Goal: Task Accomplishment & Management: Complete application form

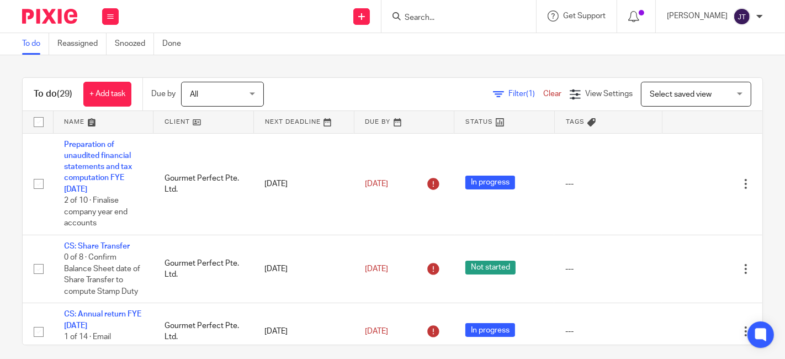
click at [166, 124] on link at bounding box center [204, 122] width 100 height 22
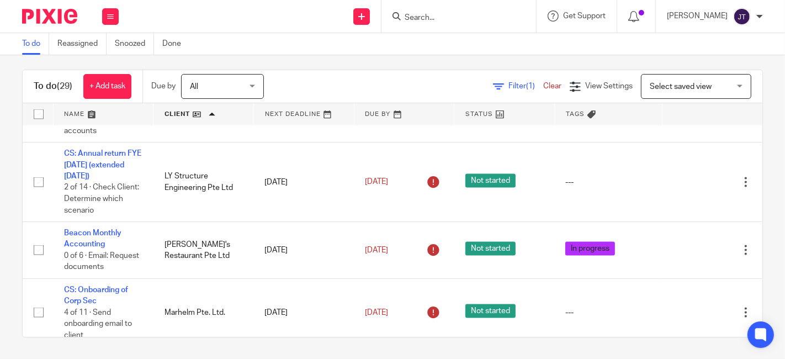
scroll to position [1471, 0]
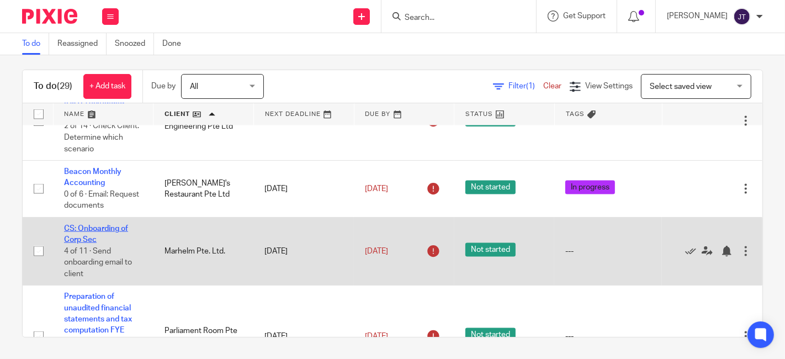
click at [106, 244] on link "CS: Onboarding of Corp Sec" at bounding box center [96, 234] width 64 height 19
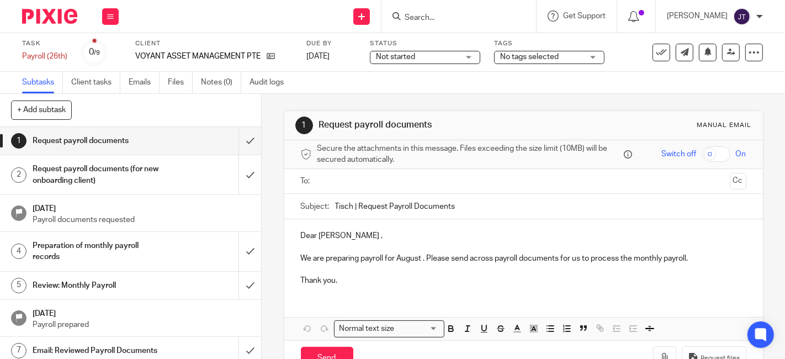
click at [105, 167] on h1 "Request payroll documents (for new onboarding client)" at bounding box center [98, 175] width 130 height 28
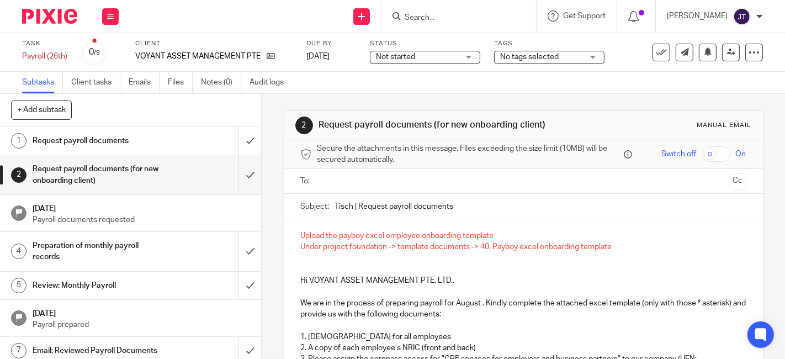
click at [89, 142] on h1 "Request payroll documents" at bounding box center [98, 141] width 130 height 17
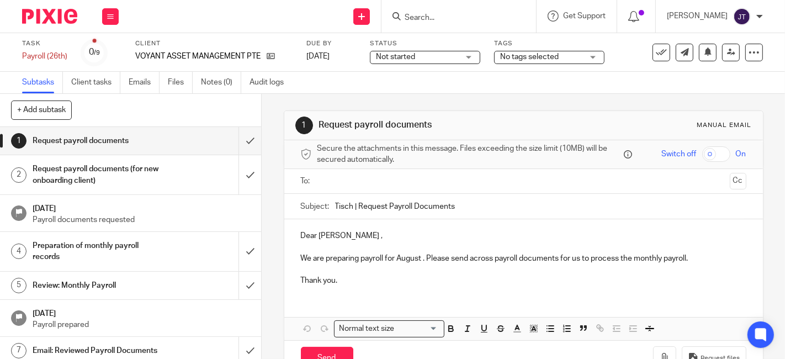
drag, startPoint x: 355, startPoint y: 204, endPoint x: 377, endPoint y: 204, distance: 22.1
click at [355, 204] on input "Tisch | Request Payroll Documents" at bounding box center [540, 206] width 411 height 25
type input "Tisch | Voyant Asset Management Pte. Ltd. | Request Payroll Documents"
click at [348, 234] on p "Dear Ashley ," at bounding box center [524, 235] width 446 height 11
click at [340, 234] on p "Dear Ashley ," at bounding box center [524, 235] width 446 height 11
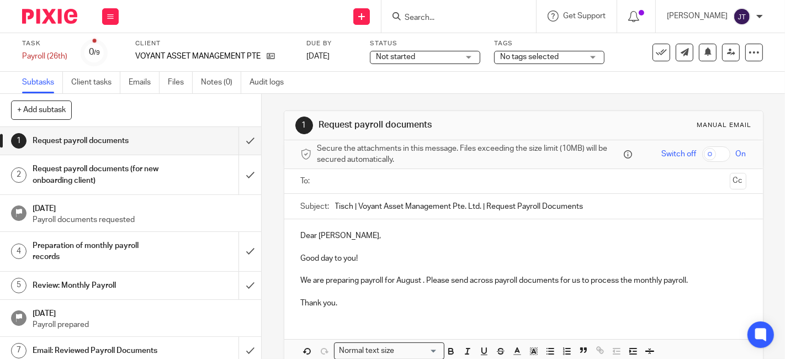
click at [321, 281] on p "We are preparing payroll for August . Please send across payroll documents for …" at bounding box center [524, 280] width 446 height 11
drag, startPoint x: 400, startPoint y: 260, endPoint x: 368, endPoint y: 266, distance: 32.0
click at [400, 260] on p "Good day to you!" at bounding box center [524, 258] width 446 height 11
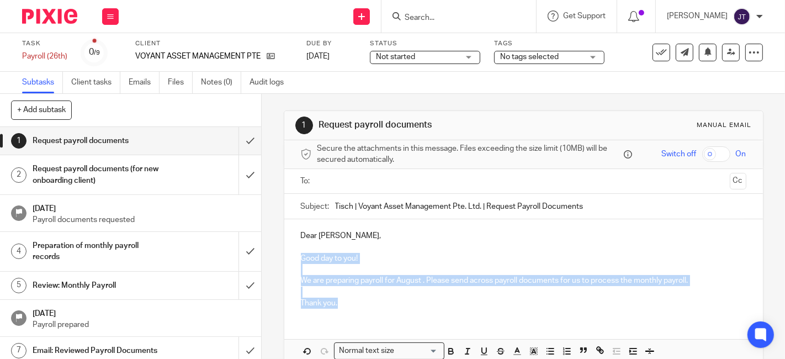
drag, startPoint x: 297, startPoint y: 255, endPoint x: 343, endPoint y: 304, distance: 67.6
click at [343, 304] on div "Dear Ashley, Good day to you! We are preparing payroll for August . Please send…" at bounding box center [523, 268] width 479 height 98
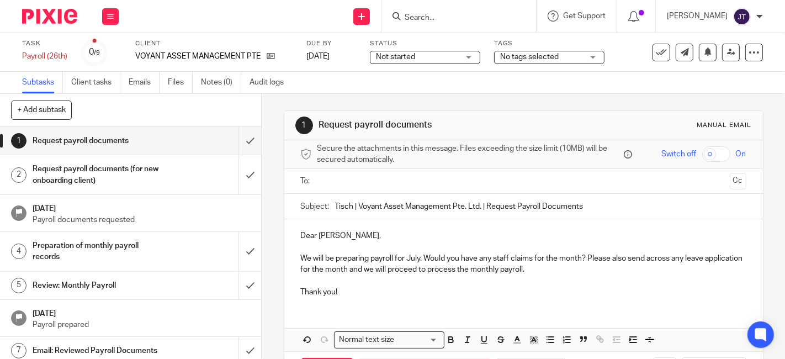
click at [418, 258] on p "We will be preparing payroll for July. Would you have any staff claims for the …" at bounding box center [524, 264] width 446 height 23
click at [573, 266] on p "We will be preparing payroll for August. Would you have any staff claims for th…" at bounding box center [524, 264] width 446 height 23
click at [347, 294] on p "Thank you!" at bounding box center [524, 292] width 446 height 11
click at [342, 305] on div "Dear Ashley, We will be preparing payroll for August. Would you have any staff …" at bounding box center [523, 285] width 479 height 132
click at [350, 290] on p "Thank you!" at bounding box center [524, 292] width 446 height 11
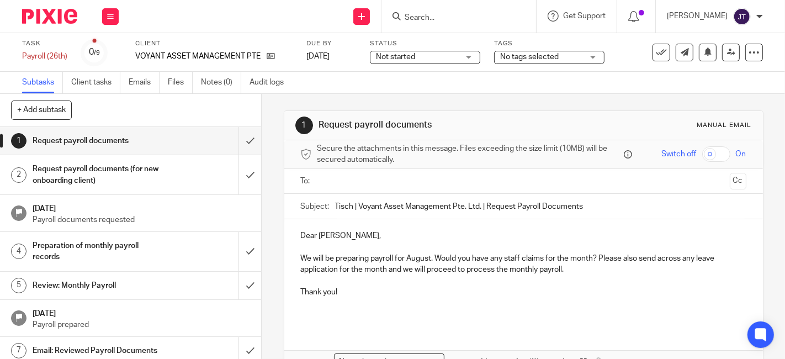
click at [599, 257] on p "We will be preparing payroll for August. Would you have any staff claims for th…" at bounding box center [524, 264] width 446 height 23
click at [485, 281] on p at bounding box center [524, 280] width 446 height 11
click at [450, 296] on p "Thank you!" at bounding box center [524, 292] width 446 height 11
click at [426, 307] on p at bounding box center [524, 303] width 446 height 11
click at [382, 178] on input "text" at bounding box center [523, 181] width 404 height 13
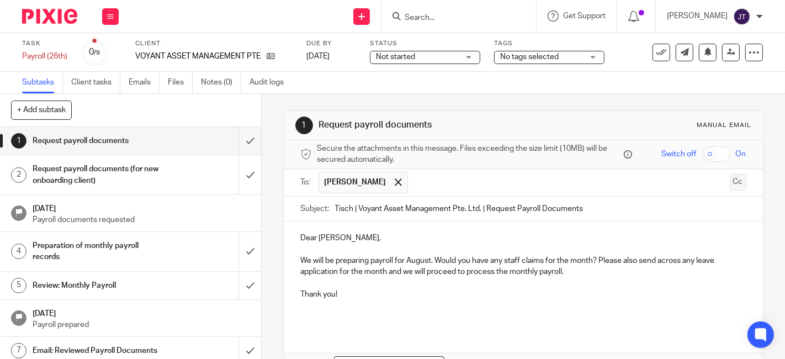
click at [730, 182] on button "Cc" at bounding box center [738, 182] width 17 height 17
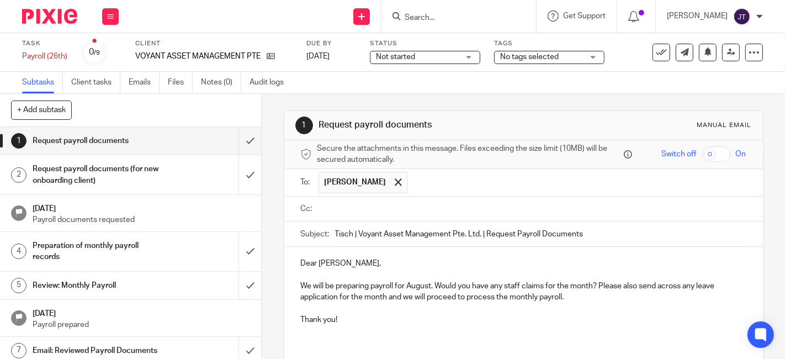
click at [355, 208] on input "text" at bounding box center [531, 209] width 421 height 13
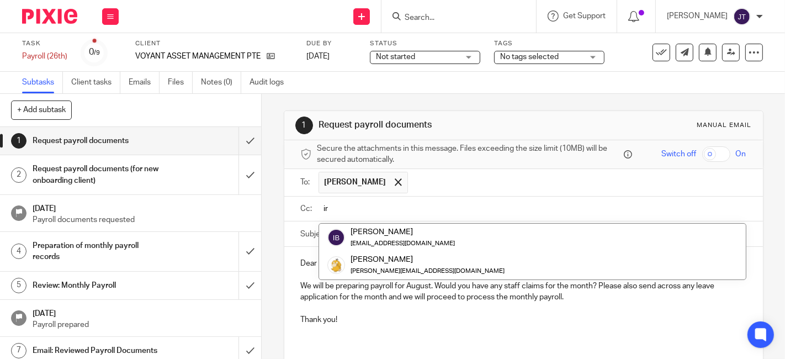
type input "i"
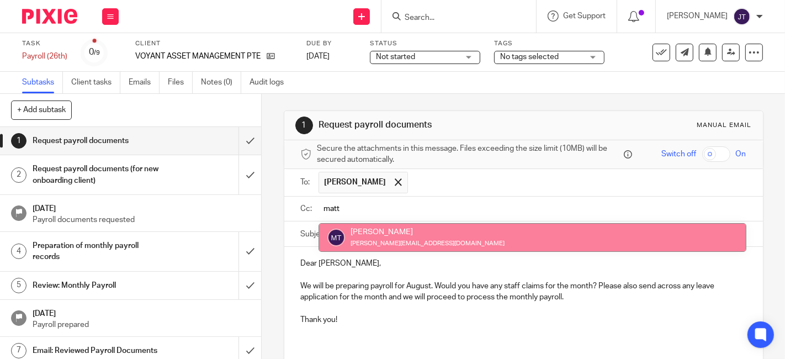
type input "matt"
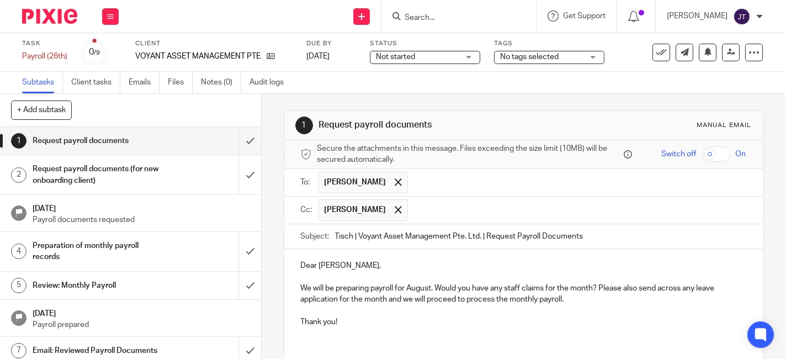
click at [400, 275] on p at bounding box center [524, 277] width 446 height 11
click at [371, 267] on p "Dear Ashley," at bounding box center [524, 265] width 446 height 11
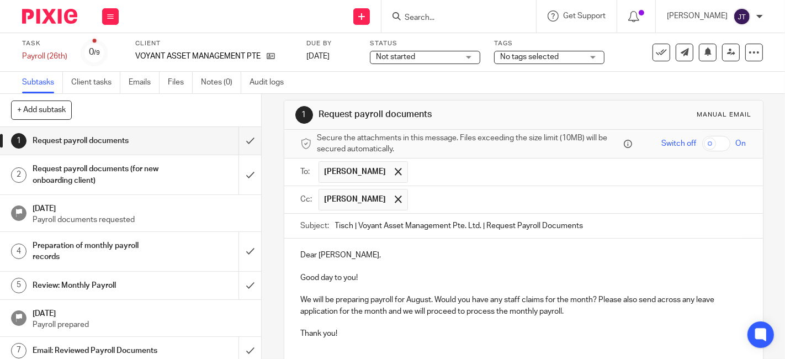
scroll to position [118, 0]
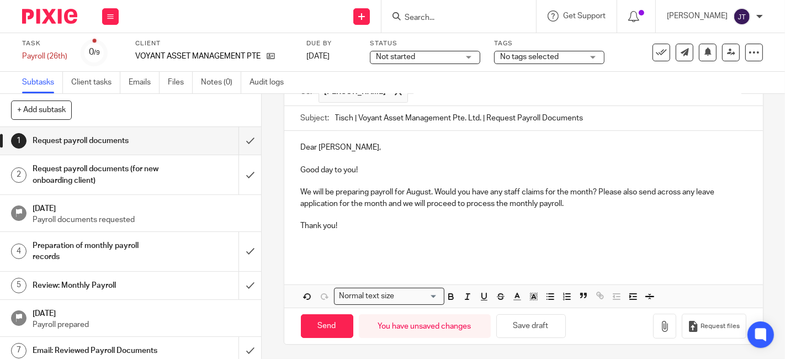
click at [346, 234] on p at bounding box center [524, 236] width 446 height 11
click at [346, 245] on p at bounding box center [524, 248] width 446 height 11
click at [321, 316] on input "Send" at bounding box center [327, 326] width 52 height 24
type input "Sent"
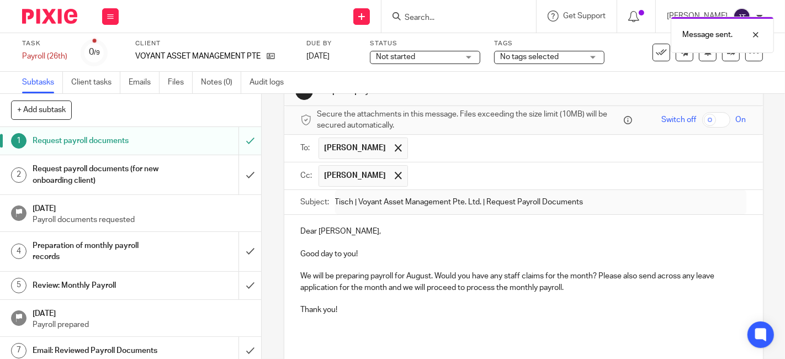
scroll to position [0, 0]
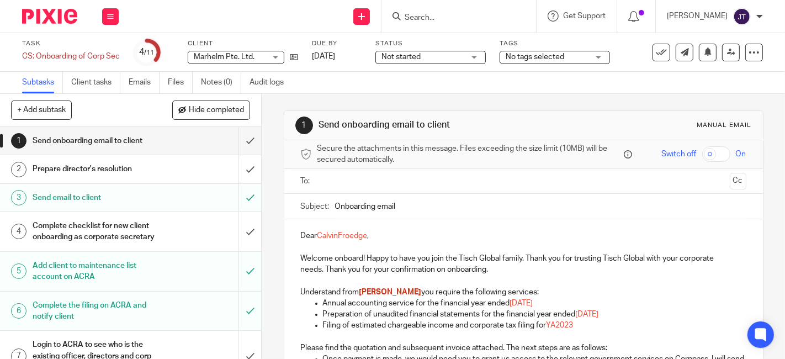
scroll to position [191, 0]
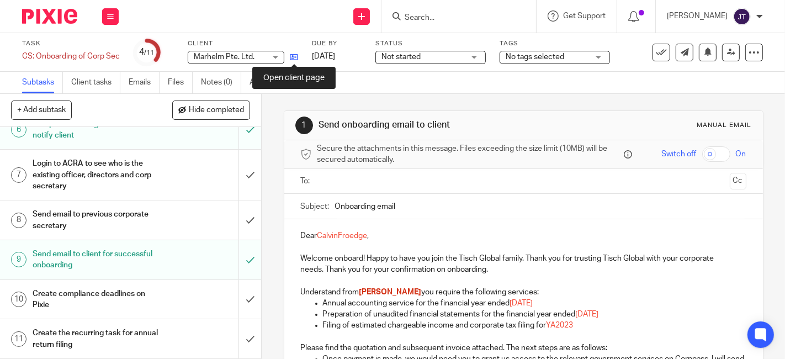
click at [294, 55] on icon at bounding box center [294, 57] width 8 height 8
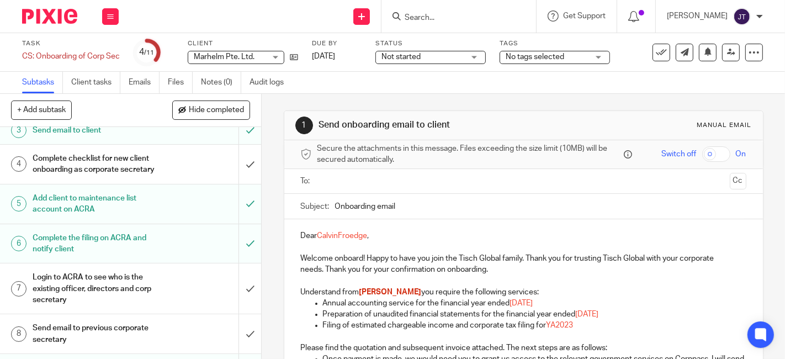
scroll to position [0, 0]
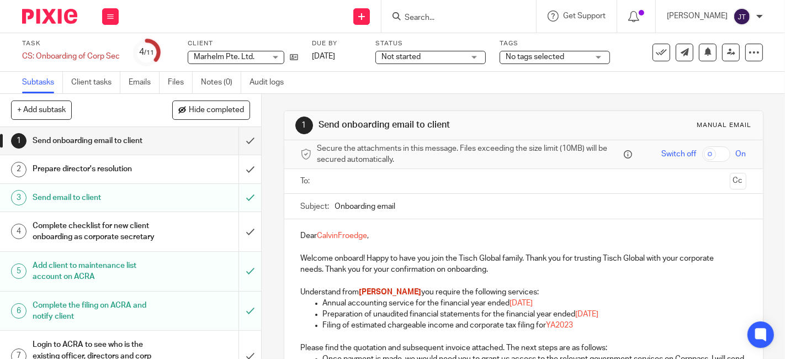
click at [49, 20] on img at bounding box center [49, 16] width 55 height 15
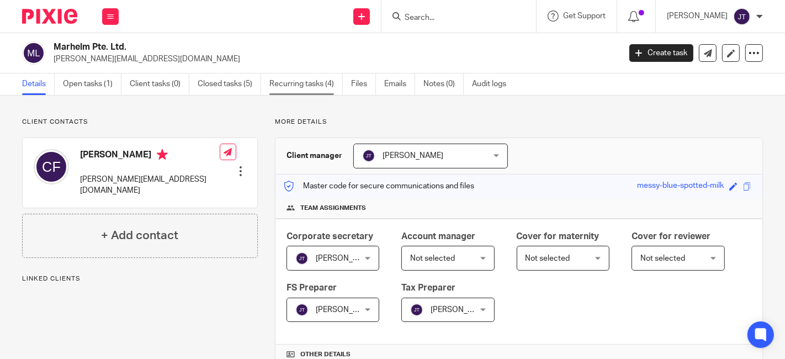
click at [304, 87] on link "Recurring tasks (4)" at bounding box center [306, 84] width 73 height 22
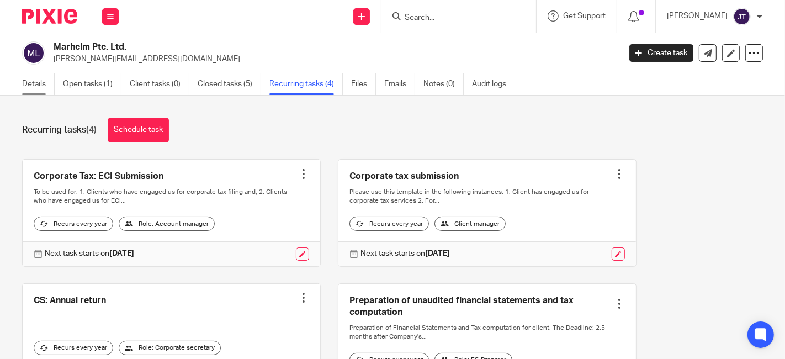
click at [44, 84] on link "Details" at bounding box center [38, 84] width 33 height 22
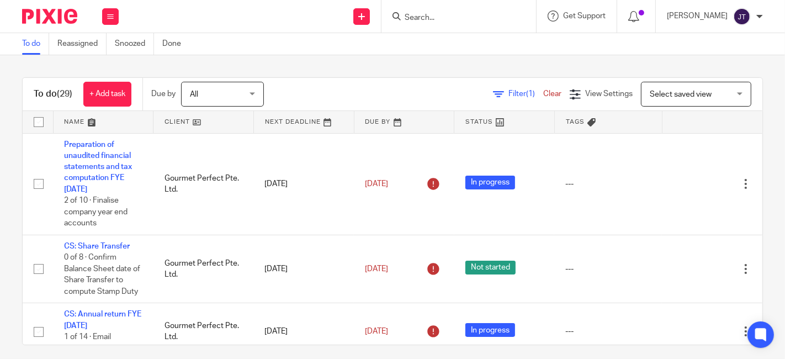
click at [177, 120] on link at bounding box center [204, 122] width 100 height 22
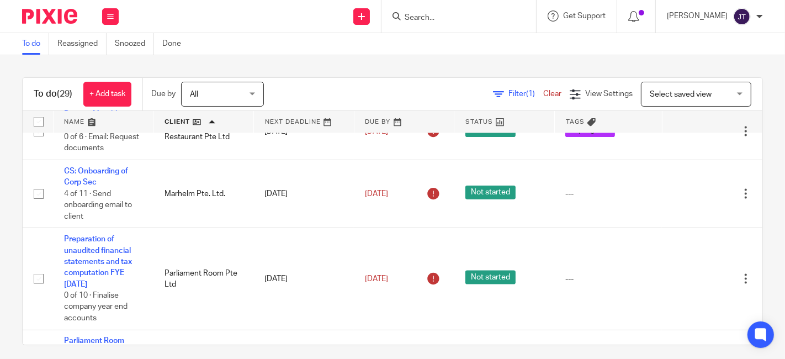
scroll to position [1534, 0]
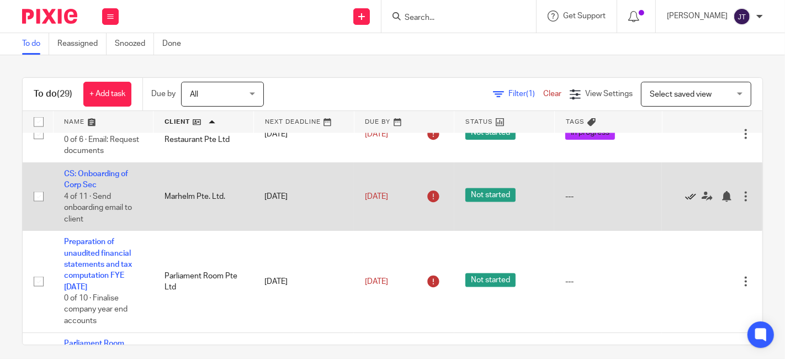
click at [685, 202] on icon at bounding box center [690, 196] width 11 height 11
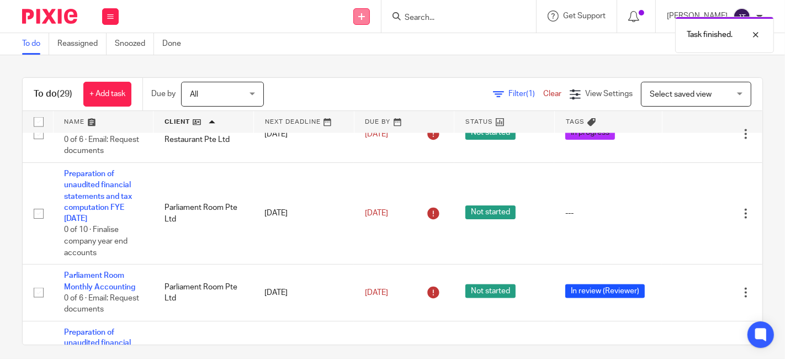
click at [365, 14] on icon at bounding box center [361, 16] width 7 height 7
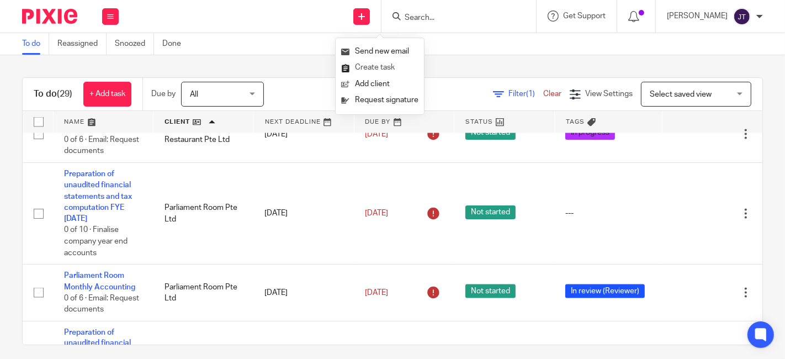
click at [378, 67] on link "Create task" at bounding box center [379, 68] width 77 height 16
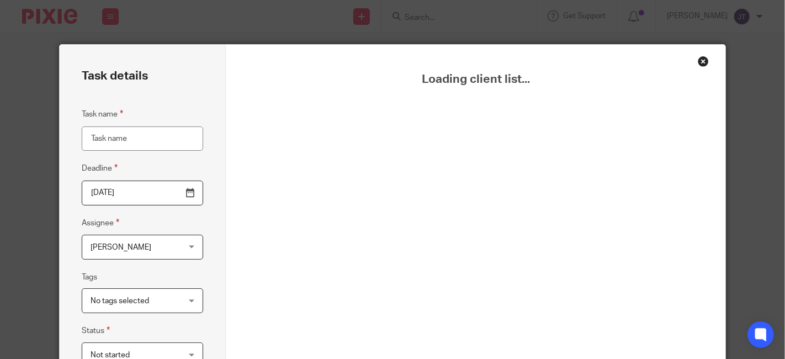
click at [131, 140] on input "Task name" at bounding box center [143, 138] width 122 height 25
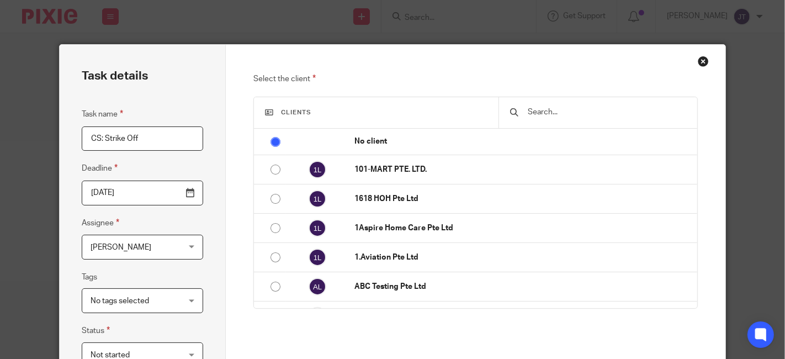
type input "CS: Strike Off"
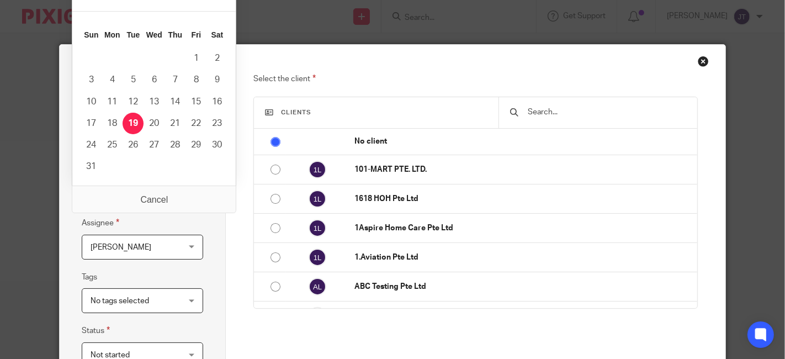
click at [186, 196] on input "[DATE]" at bounding box center [143, 193] width 122 height 25
click at [233, 264] on div "Select the client Clients No client 101-MART PTE. LTD. 1618 HOH Pte Ltd 1Aspire…" at bounding box center [476, 263] width 500 height 436
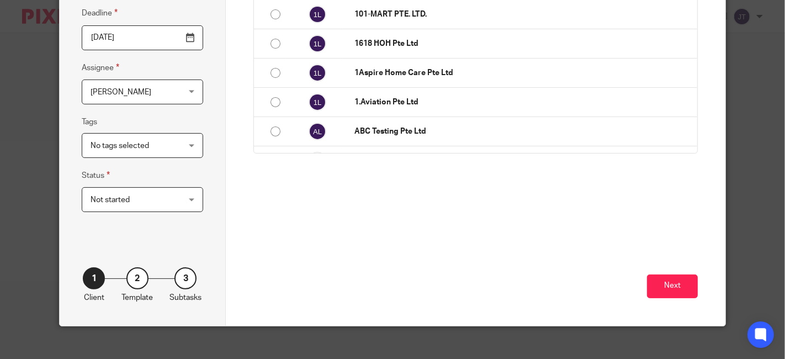
scroll to position [166, 0]
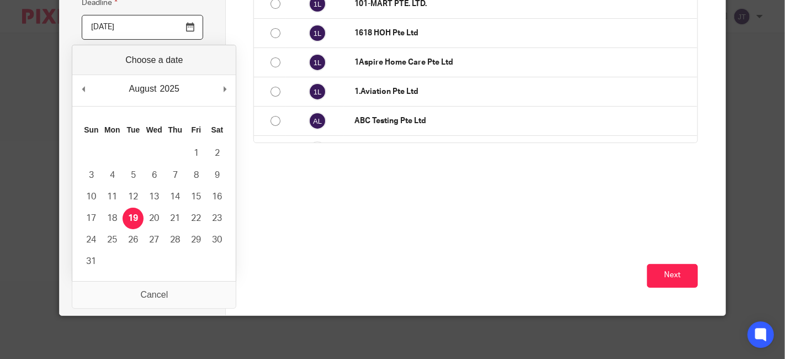
click at [188, 29] on input "[DATE]" at bounding box center [143, 27] width 122 height 25
type input "2025-10-15"
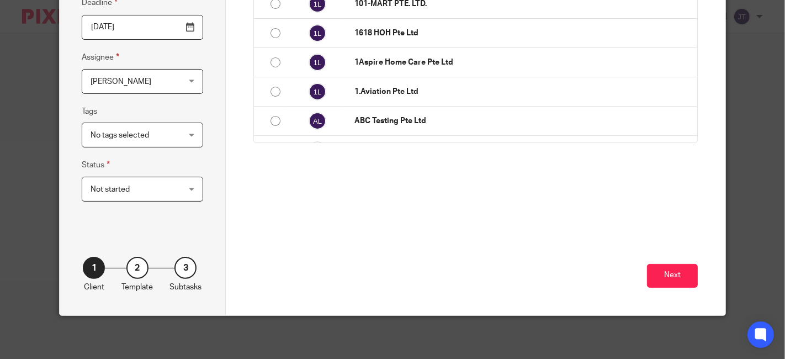
click at [159, 188] on span "Not started" at bounding box center [136, 188] width 90 height 23
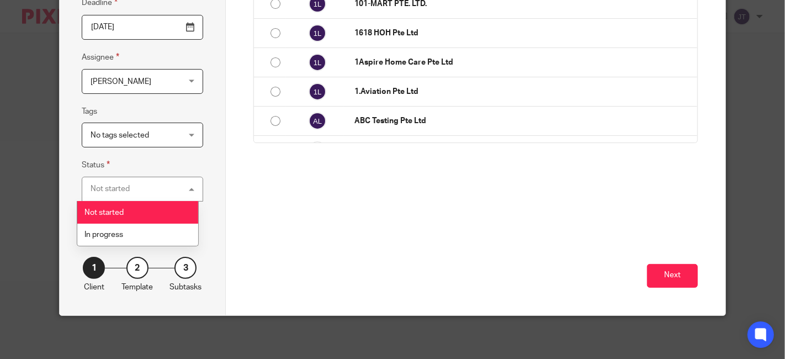
click at [188, 160] on fieldset "Status Not started Not started Not started In progress 1" at bounding box center [143, 180] width 122 height 43
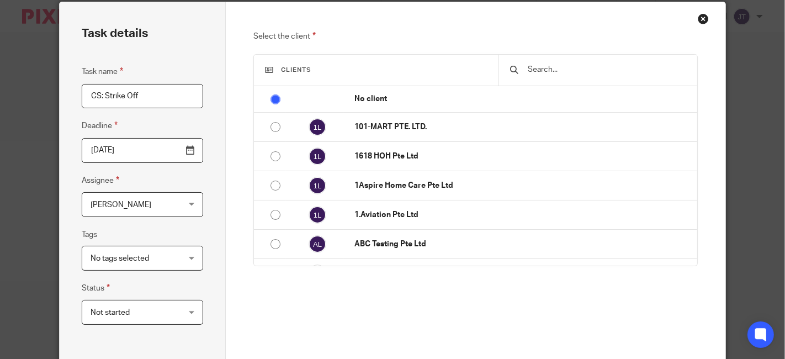
scroll to position [0, 0]
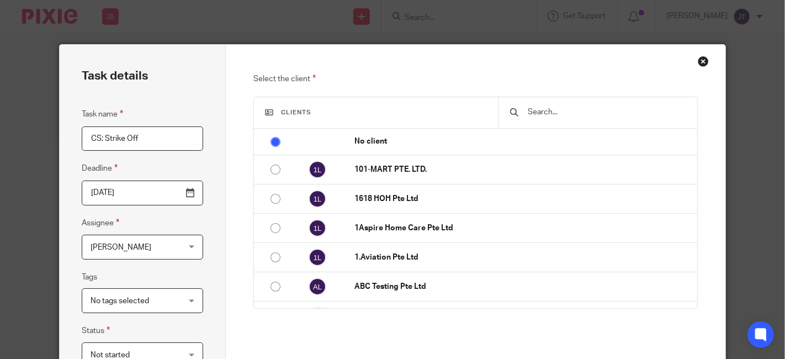
click at [564, 111] on input "text" at bounding box center [607, 112] width 160 height 12
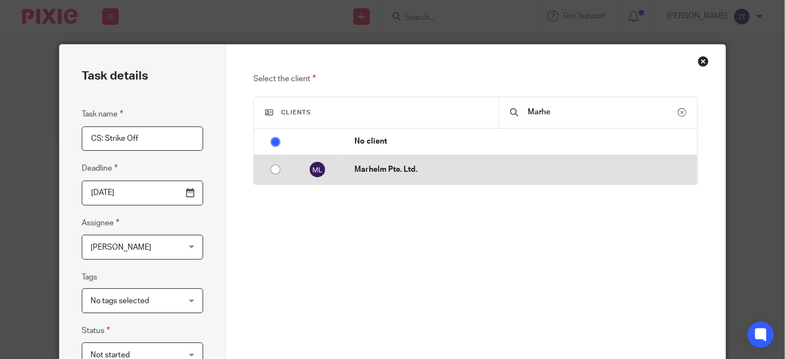
type input "Marhe"
click at [272, 170] on input "radio" at bounding box center [275, 169] width 21 height 21
radio input "false"
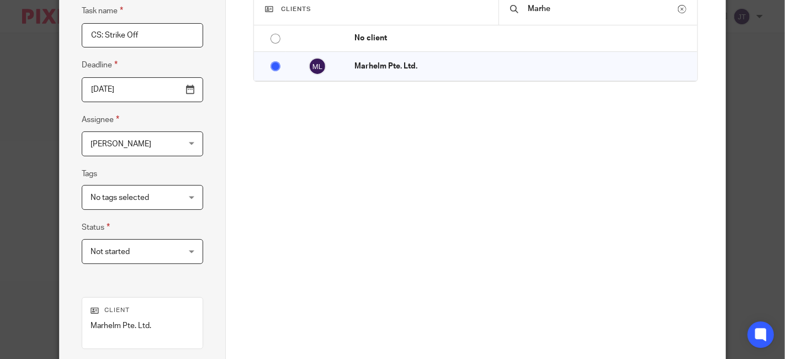
scroll to position [245, 0]
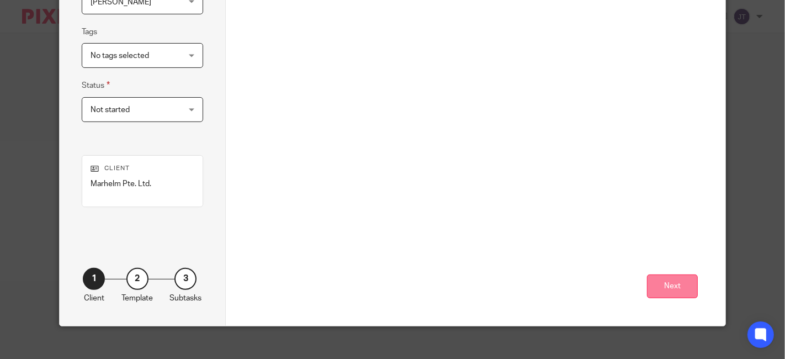
click at [667, 283] on button "Next" at bounding box center [672, 287] width 51 height 24
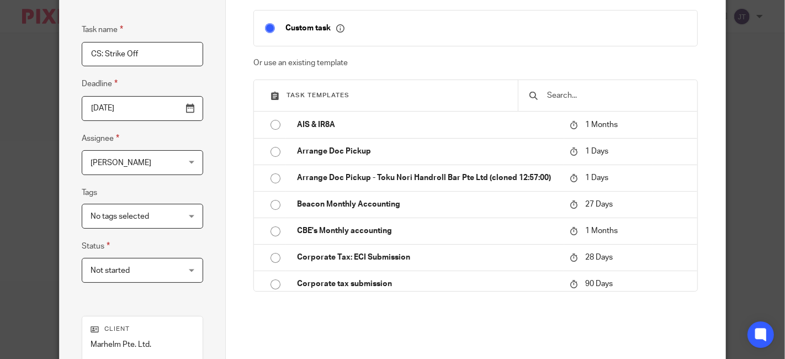
scroll to position [61, 0]
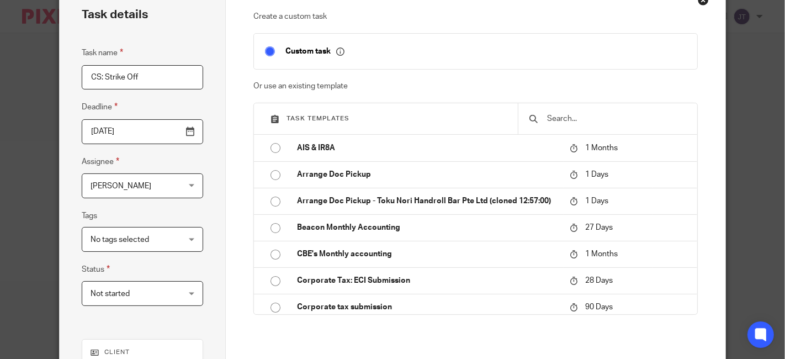
click at [568, 114] on input "text" at bounding box center [616, 119] width 141 height 12
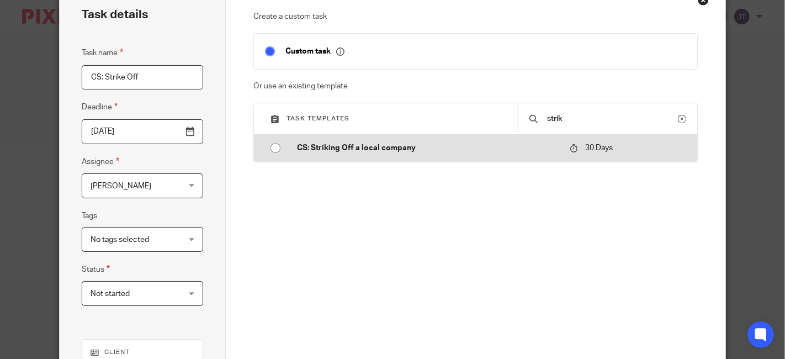
type input "strik"
click at [266, 149] on input "radio" at bounding box center [275, 148] width 21 height 21
type input "2025-09-18"
checkbox input "false"
radio input "false"
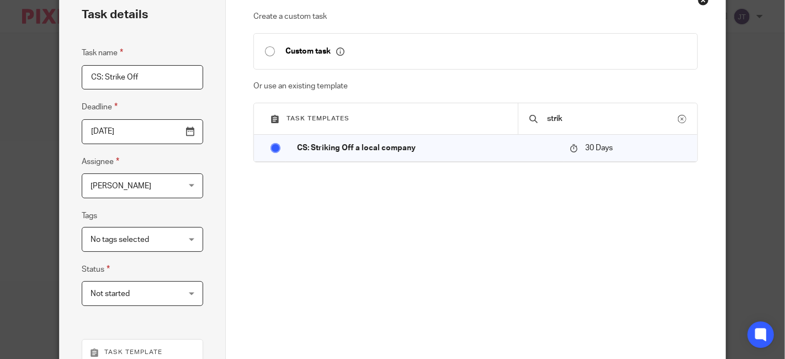
scroll to position [245, 0]
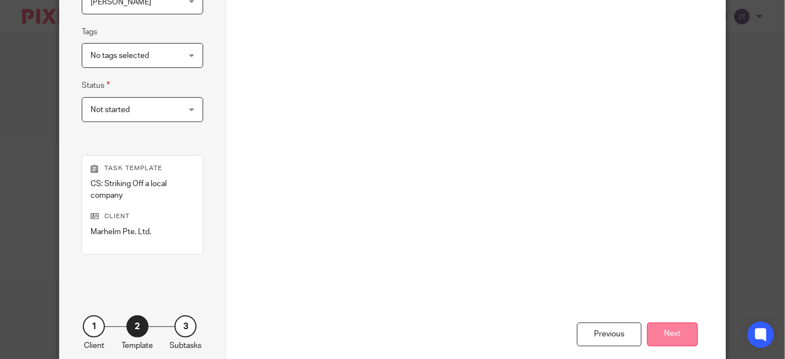
click at [655, 336] on button "Next" at bounding box center [672, 335] width 51 height 24
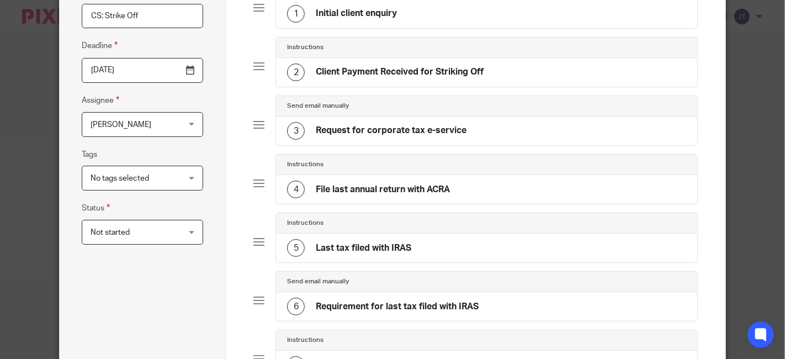
scroll to position [0, 0]
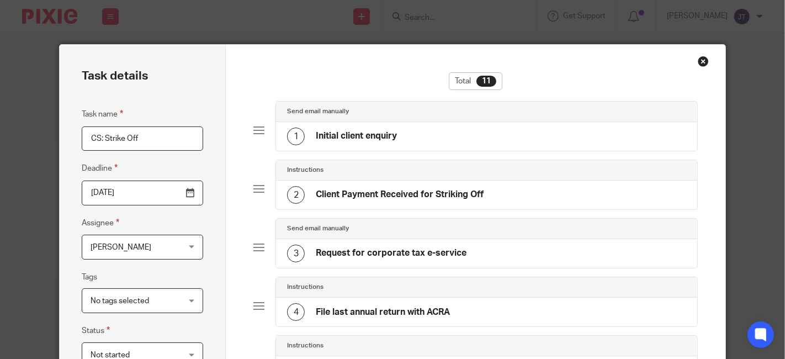
click at [382, 135] on h4 "Initial client enquiry" at bounding box center [356, 136] width 81 height 12
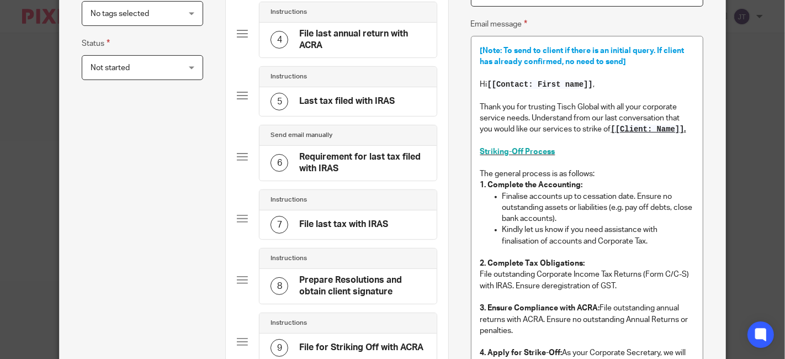
scroll to position [307, 0]
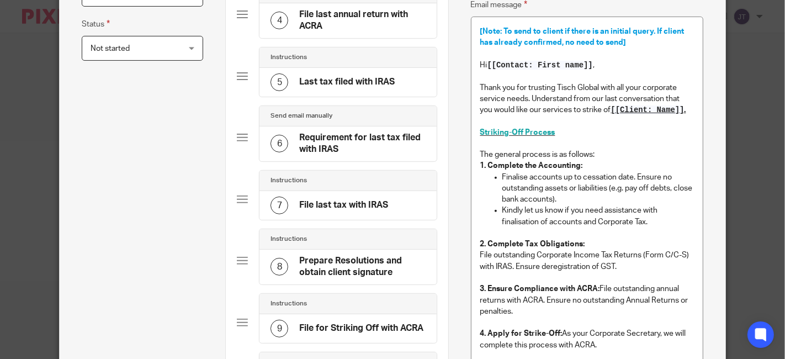
click at [649, 232] on p at bounding box center [599, 233] width 192 height 11
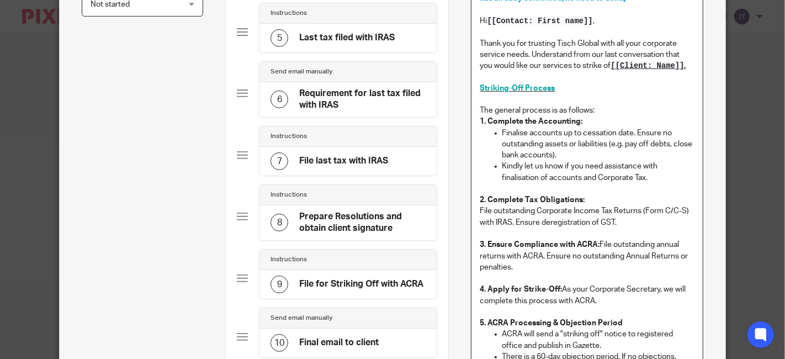
scroll to position [368, 0]
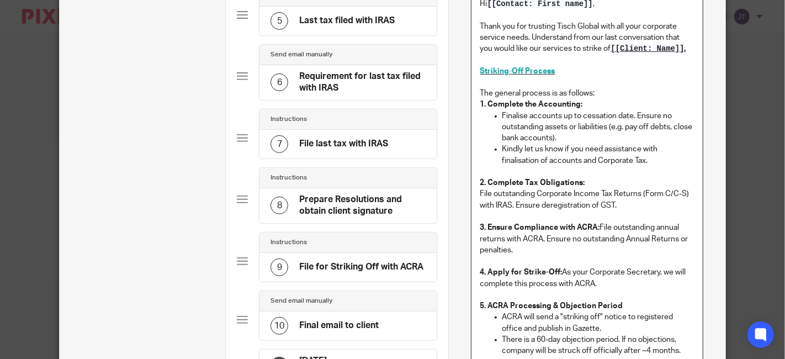
click at [642, 215] on p at bounding box center [588, 216] width 214 height 11
click at [636, 252] on p "3. Ensure Compliance with ACRA: File outstanding annual returns with ACRA. Ensu…" at bounding box center [588, 239] width 214 height 34
click at [597, 256] on p at bounding box center [588, 261] width 214 height 11
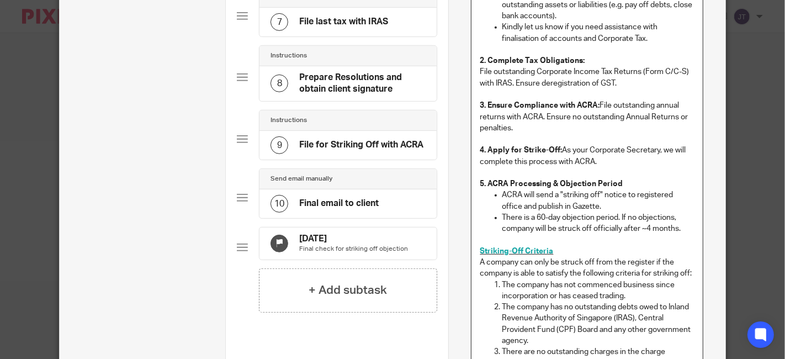
scroll to position [490, 0]
click at [609, 168] on p at bounding box center [588, 172] width 214 height 11
click at [642, 237] on p at bounding box center [588, 239] width 214 height 11
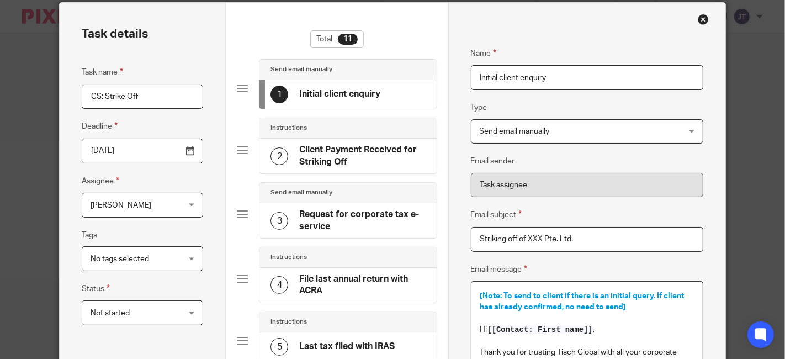
scroll to position [61, 0]
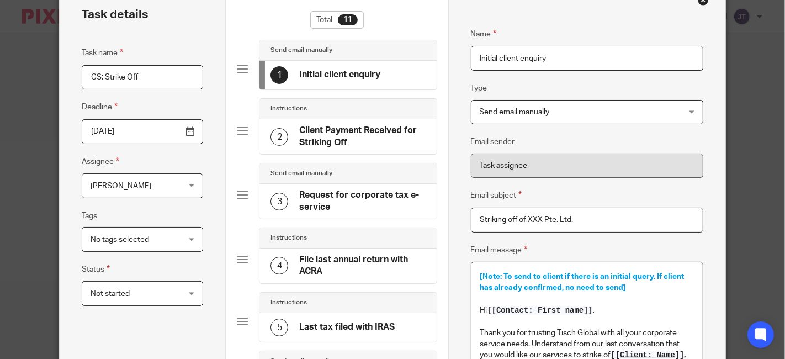
click at [187, 133] on input "2025-09-18" at bounding box center [143, 131] width 122 height 25
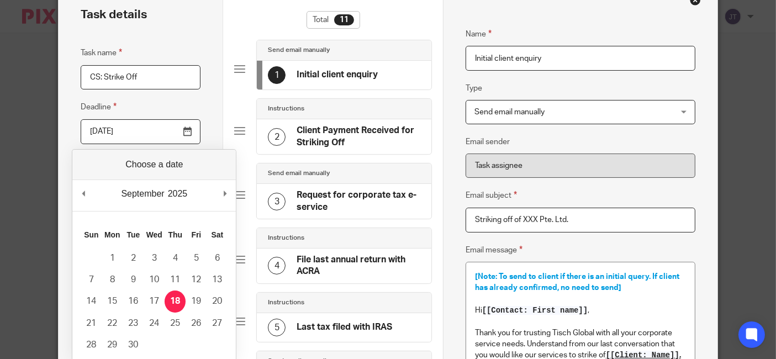
click at [188, 134] on input "2025-09-18" at bounding box center [141, 131] width 120 height 25
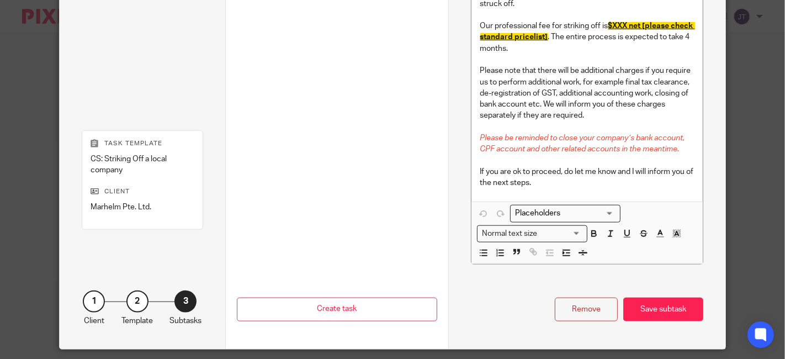
scroll to position [1062, 0]
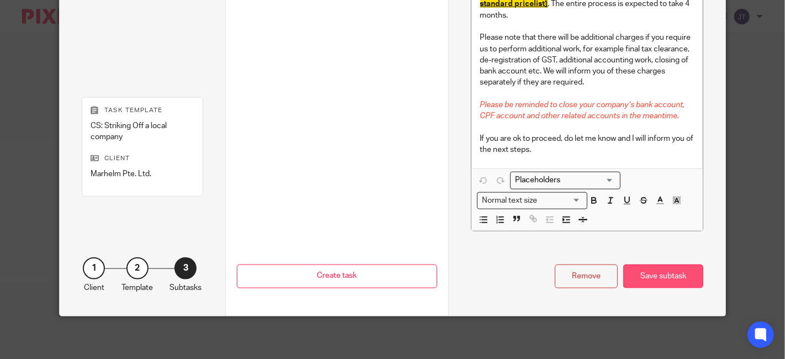
click at [652, 279] on div "Save subtask" at bounding box center [664, 277] width 80 height 24
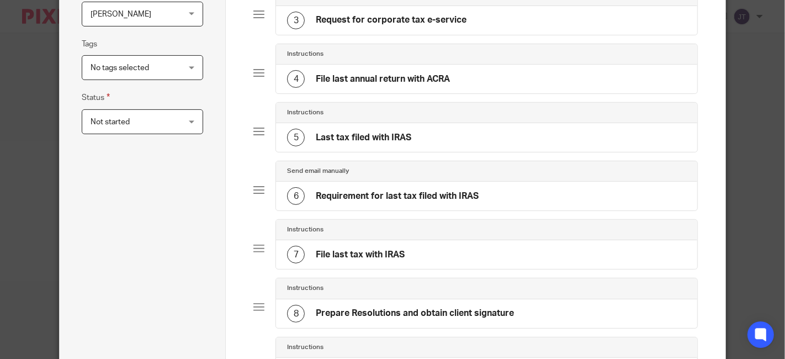
scroll to position [540, 0]
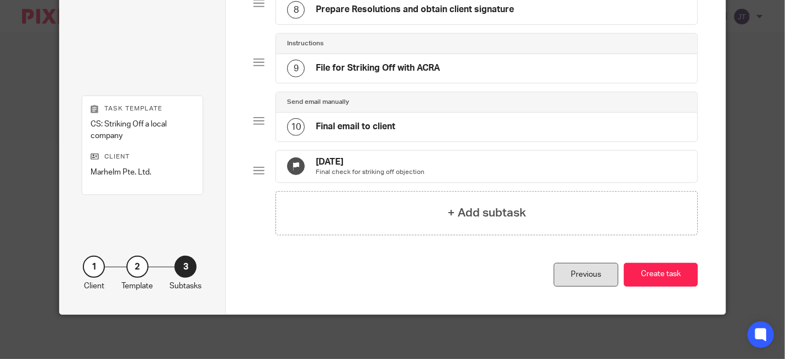
click at [599, 277] on div "Previous" at bounding box center [586, 275] width 65 height 24
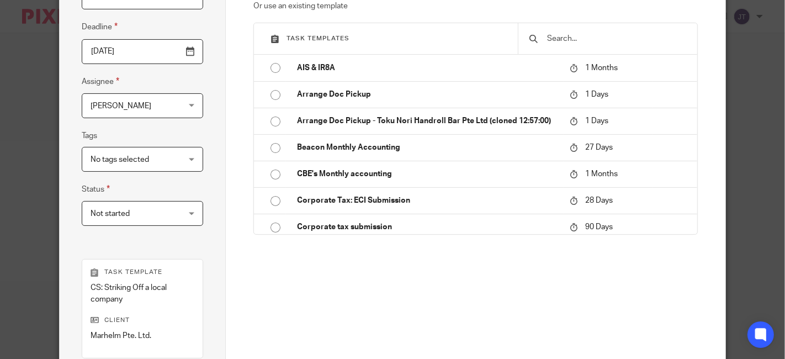
scroll to position [120, 0]
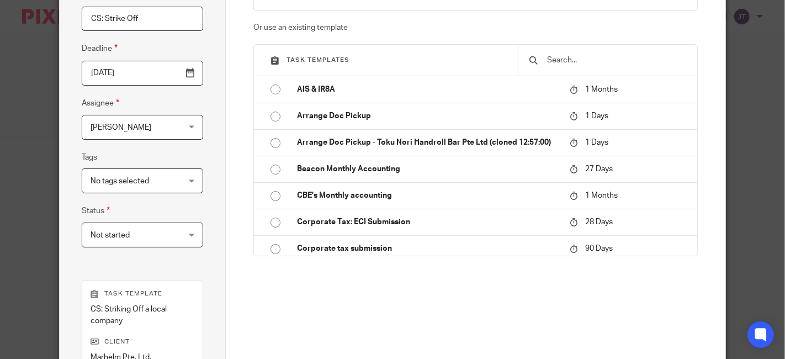
click at [590, 52] on div at bounding box center [608, 60] width 180 height 31
click at [571, 52] on div at bounding box center [608, 60] width 180 height 31
click at [573, 60] on input "text" at bounding box center [616, 60] width 141 height 12
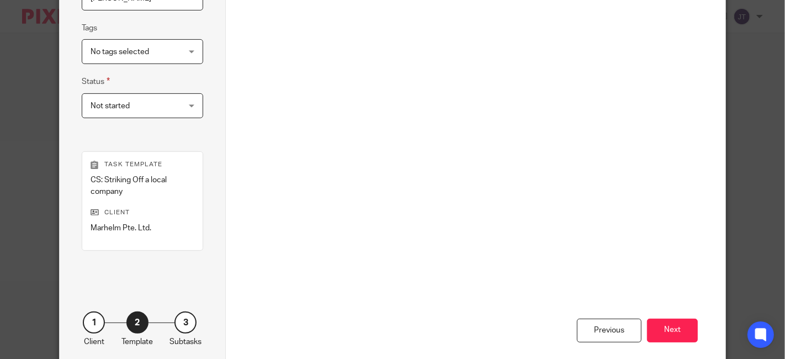
scroll to position [304, 0]
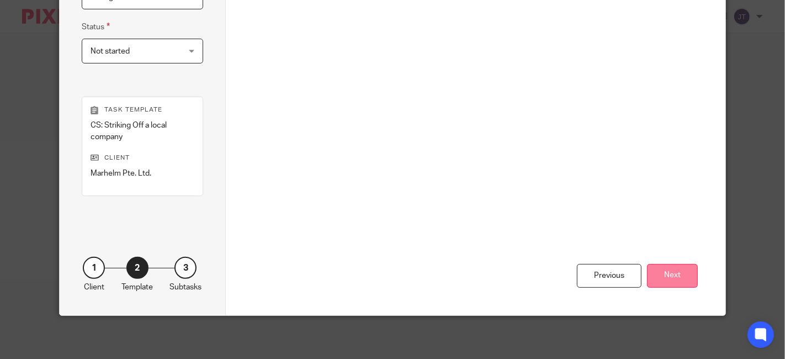
type input "strik"
click at [685, 275] on button "Next" at bounding box center [672, 276] width 51 height 24
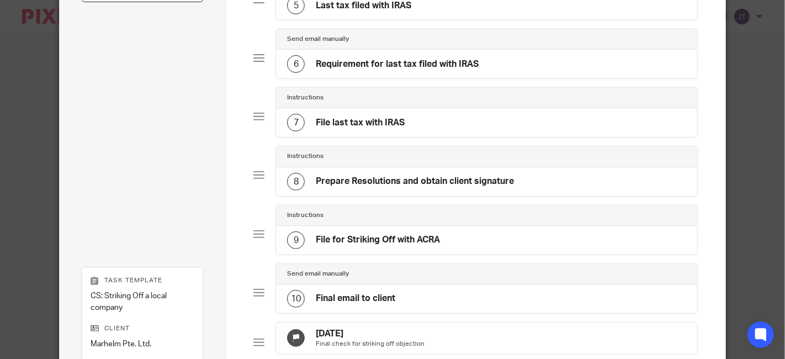
scroll to position [540, 0]
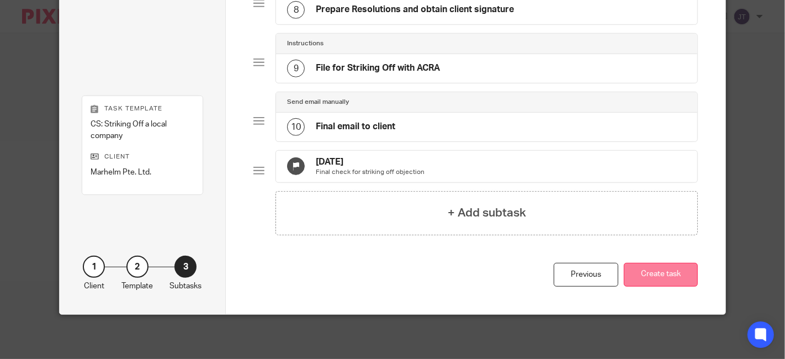
click at [648, 271] on button "Create task" at bounding box center [661, 275] width 74 height 24
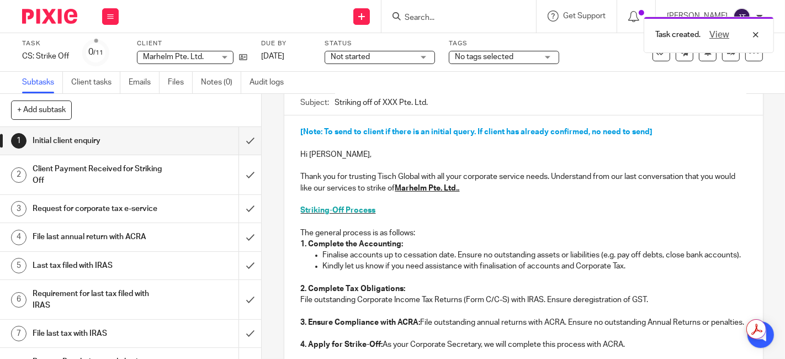
scroll to position [123, 0]
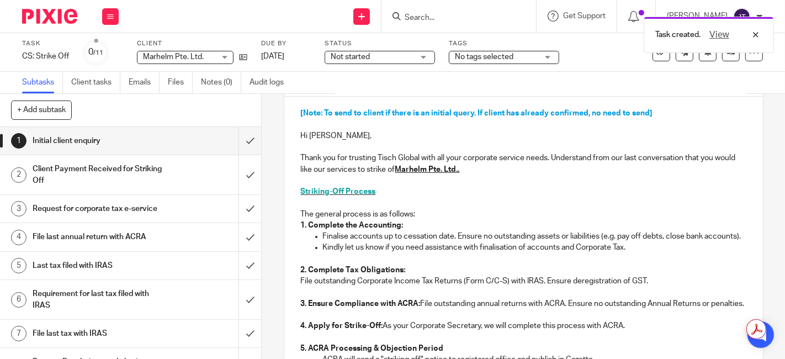
click at [117, 170] on h1 "Client Payment Received for Striking Off" at bounding box center [98, 175] width 130 height 28
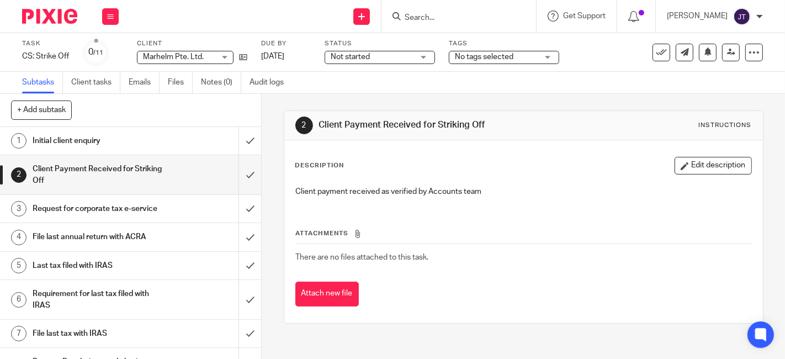
click at [80, 204] on h1 "Request for corporate tax e-service" at bounding box center [98, 208] width 130 height 17
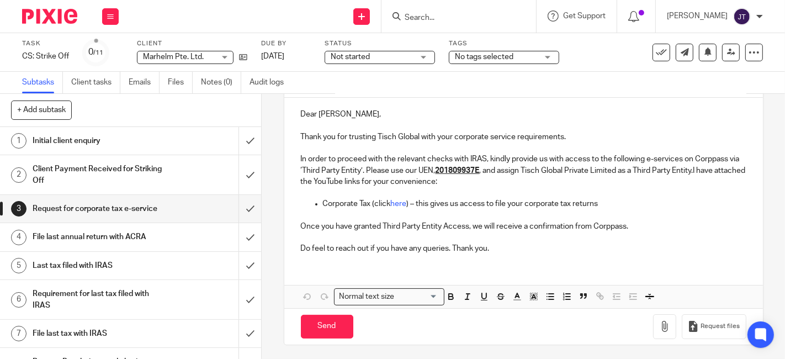
scroll to position [61, 0]
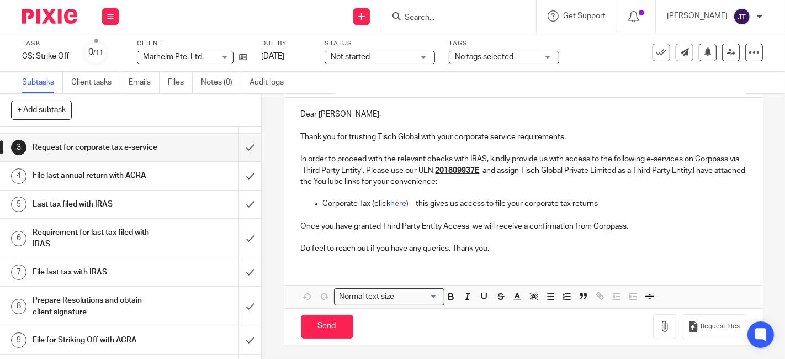
click at [93, 184] on h1 "File last annual return with ACRA" at bounding box center [98, 175] width 130 height 17
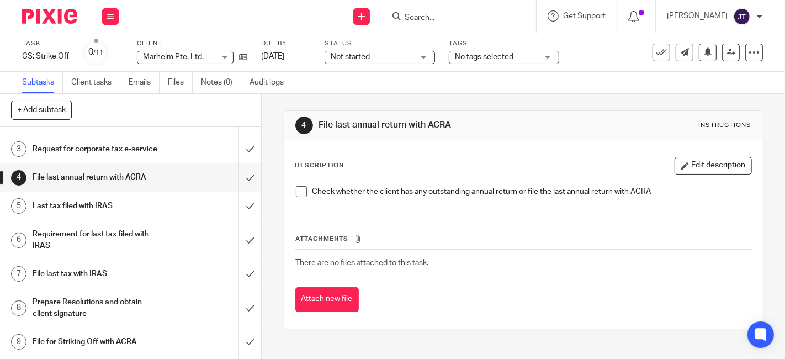
scroll to position [61, 0]
click at [85, 213] on h1 "Last tax filed with IRAS" at bounding box center [98, 204] width 130 height 17
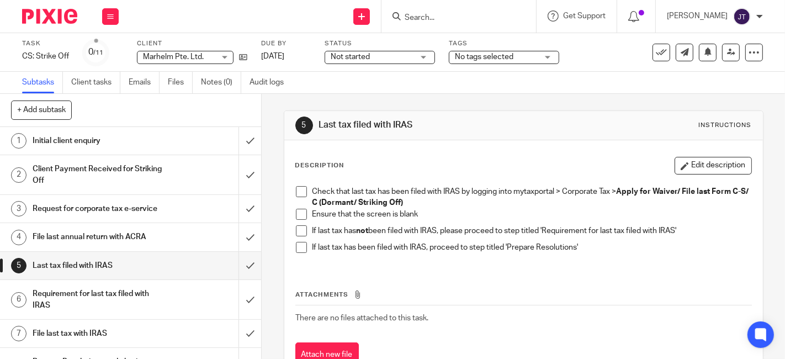
click at [531, 202] on p "Check that last tax has been filed with IRAS by logging into mytaxportal > Corp…" at bounding box center [532, 197] width 439 height 23
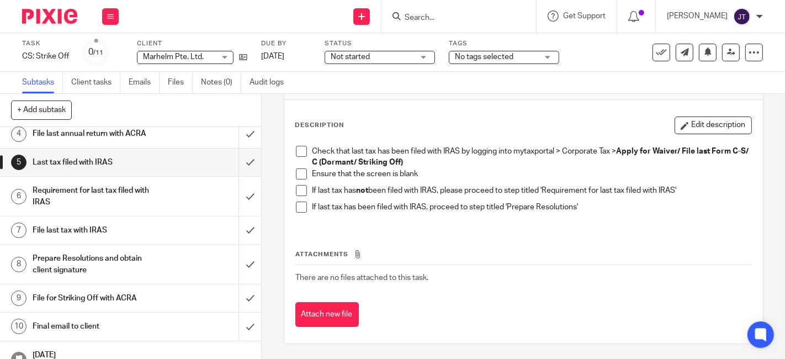
scroll to position [123, 0]
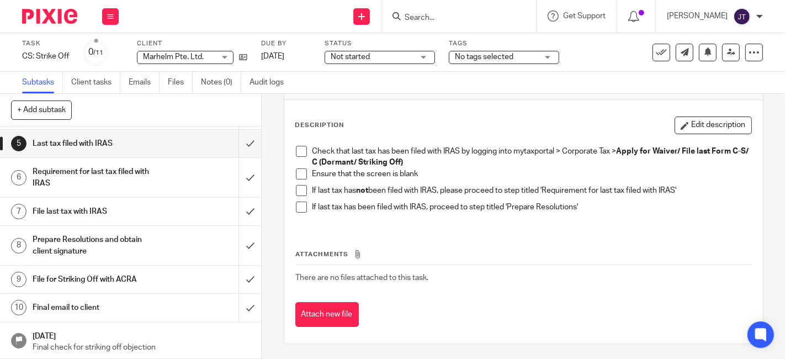
click at [96, 182] on h1 "Requirement for last tax filed with IRAS" at bounding box center [98, 177] width 130 height 28
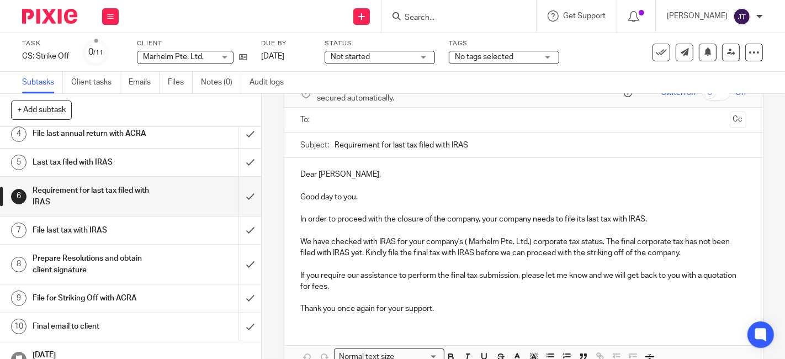
scroll to position [123, 0]
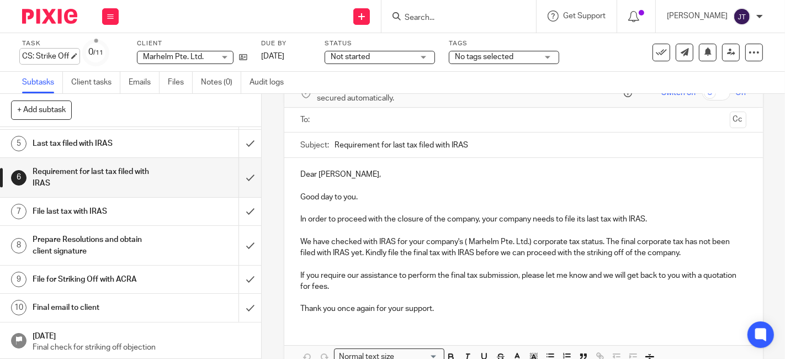
click at [69, 56] on div "CS: Strike Off Save CS: Strike Off" at bounding box center [45, 56] width 47 height 11
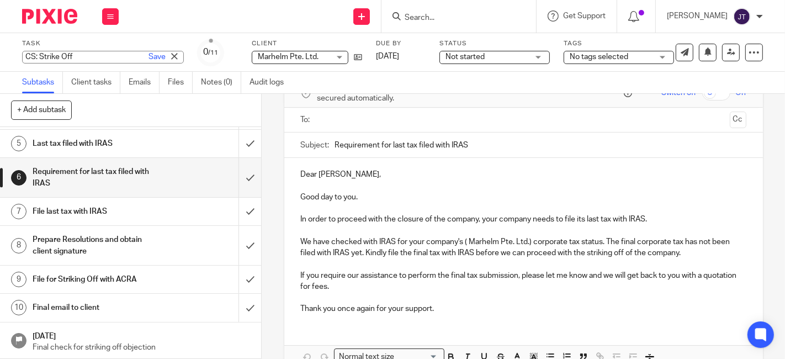
click at [77, 57] on input "CS: Strike Off" at bounding box center [103, 57] width 162 height 13
click at [93, 52] on input "CS: Strike Off - commence in Occt 2025" at bounding box center [103, 57] width 162 height 13
type input "CS: Strike Off - commence in [DATE]"
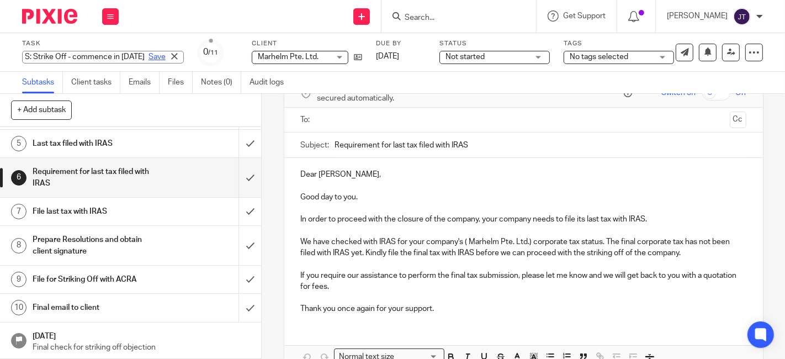
click at [149, 54] on link "Save" at bounding box center [157, 56] width 17 height 11
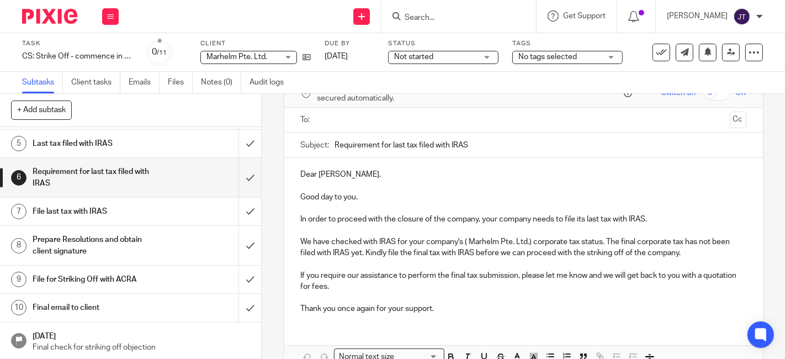
scroll to position [0, 0]
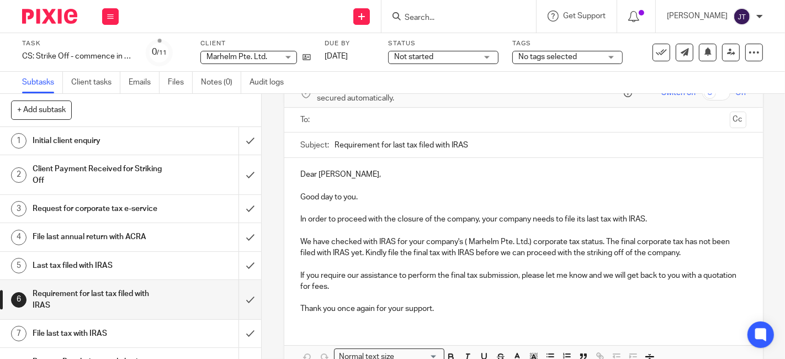
click at [64, 18] on img at bounding box center [49, 16] width 55 height 15
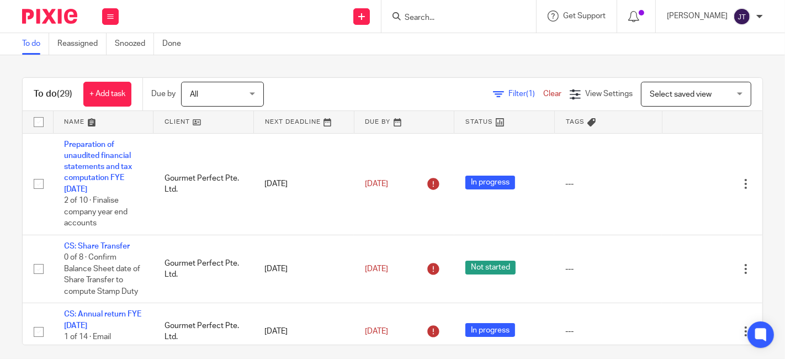
click at [178, 119] on link at bounding box center [204, 122] width 100 height 22
